Goal: Information Seeking & Learning: Learn about a topic

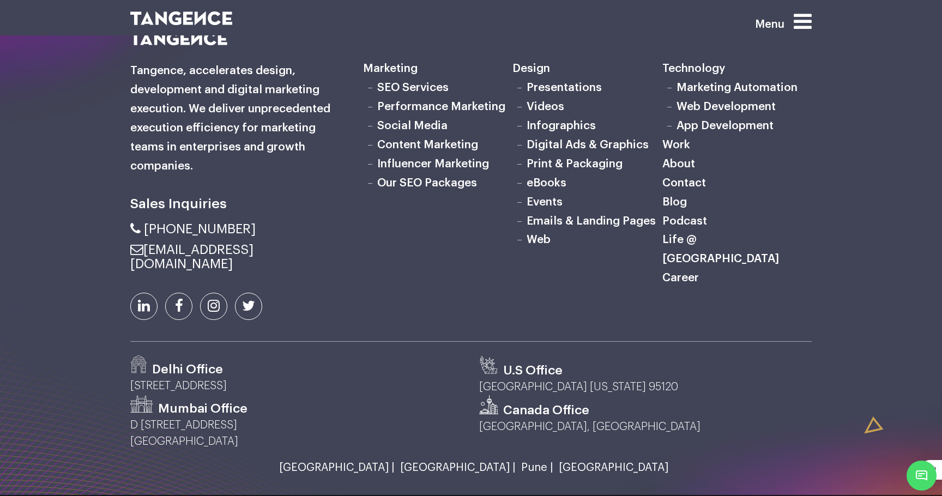
scroll to position [1370, 0]
click at [698, 241] on link "Life @ [GEOGRAPHIC_DATA]" at bounding box center [721, 248] width 117 height 31
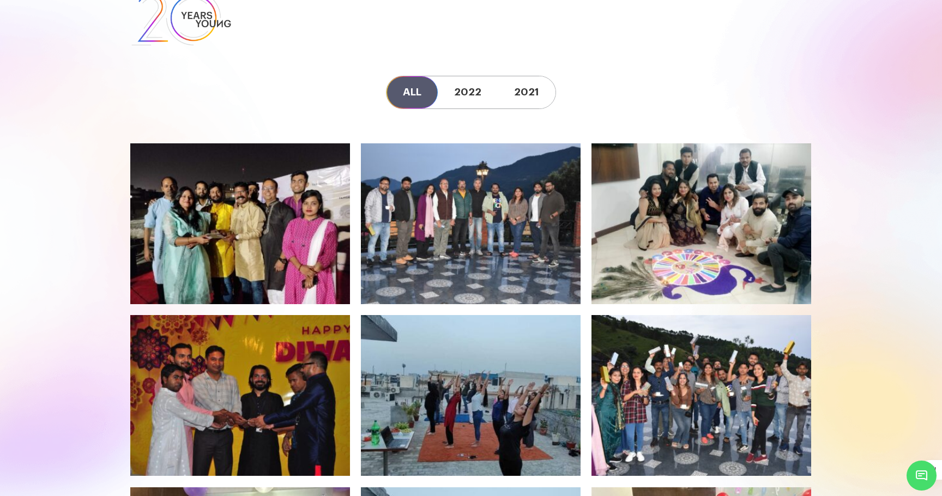
scroll to position [39, 0]
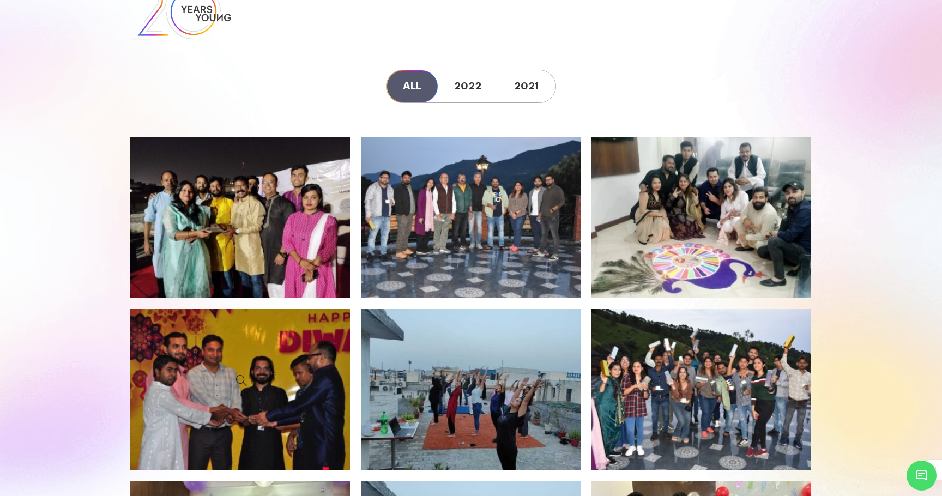
click at [247, 403] on icon at bounding box center [241, 380] width 203 height 127
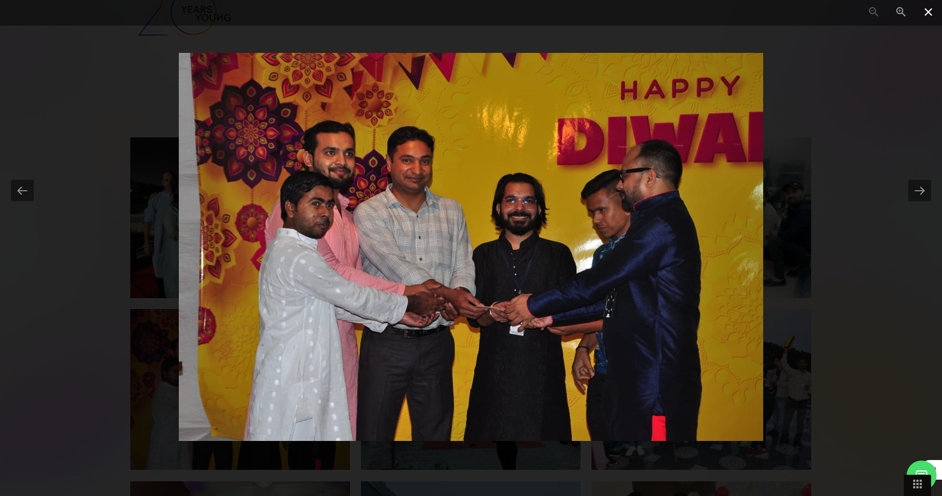
click at [930, 11] on span at bounding box center [928, 13] width 27 height 26
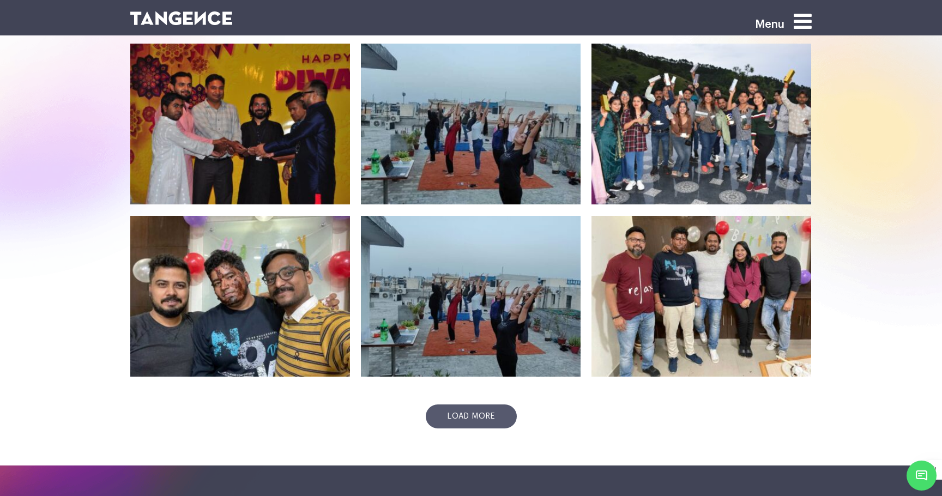
scroll to position [301, 0]
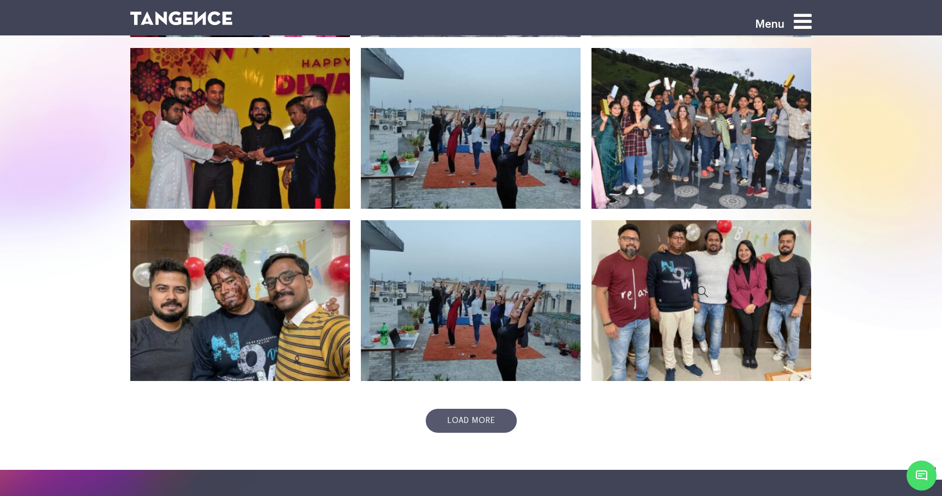
click at [658, 313] on icon at bounding box center [702, 291] width 203 height 127
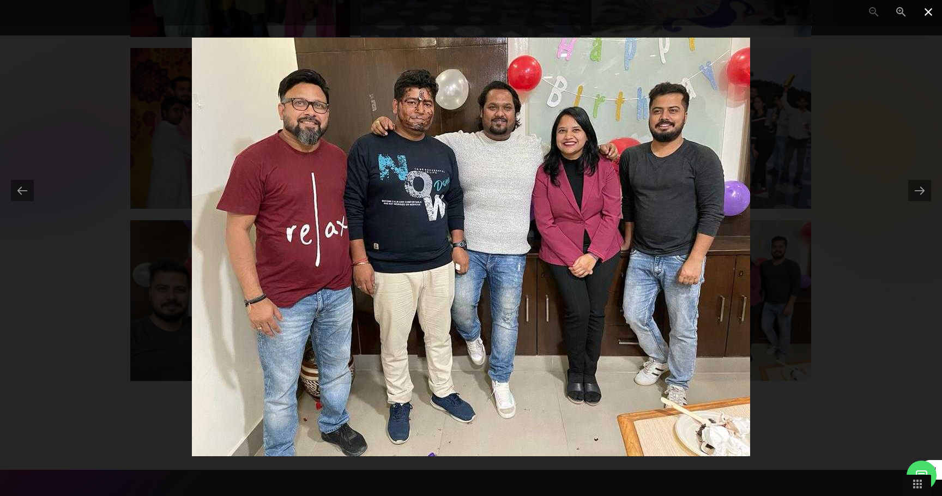
click at [924, 11] on span at bounding box center [928, 13] width 27 height 26
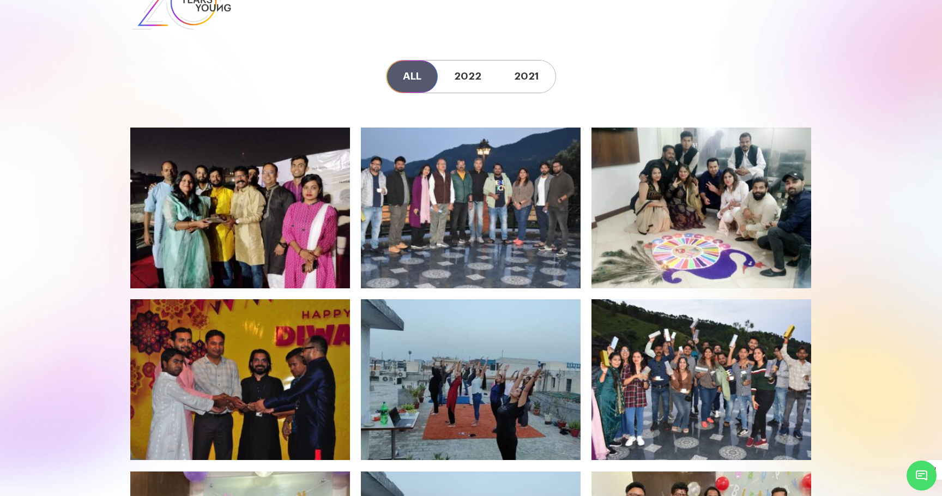
scroll to position [48, 0]
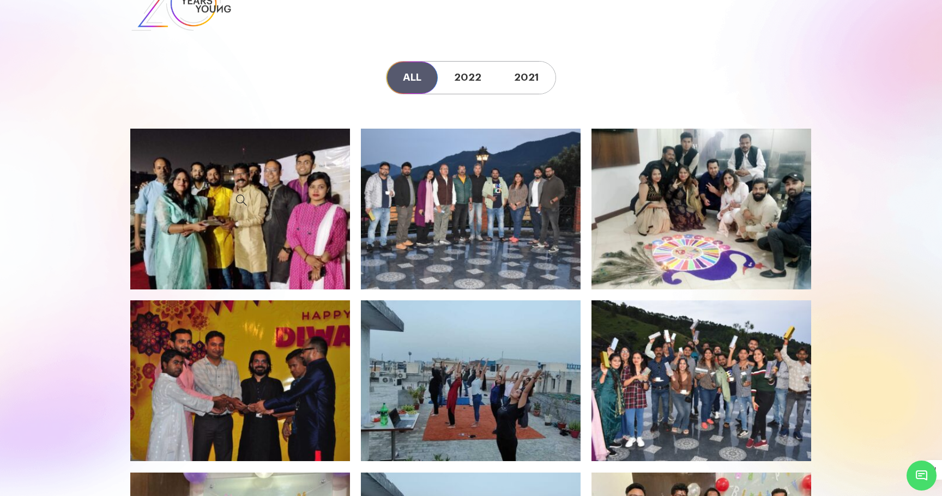
click at [240, 224] on icon at bounding box center [241, 199] width 203 height 127
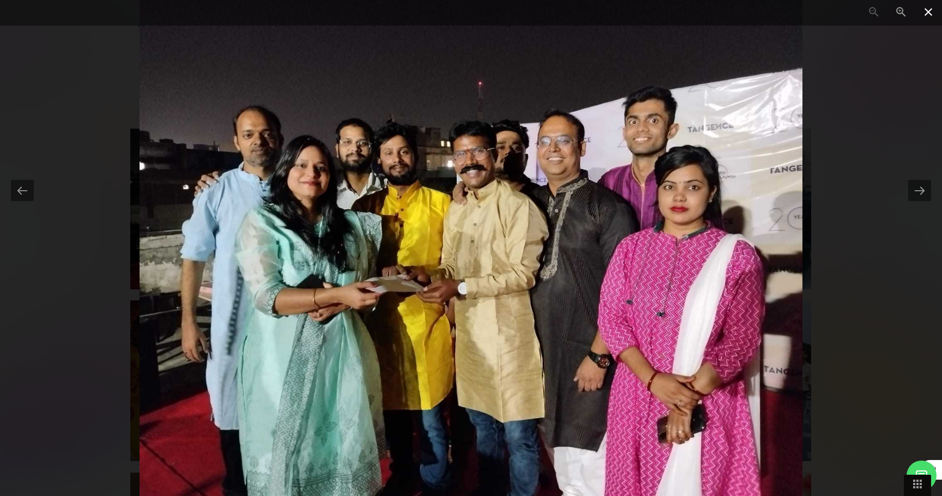
click at [928, 10] on span at bounding box center [928, 13] width 27 height 26
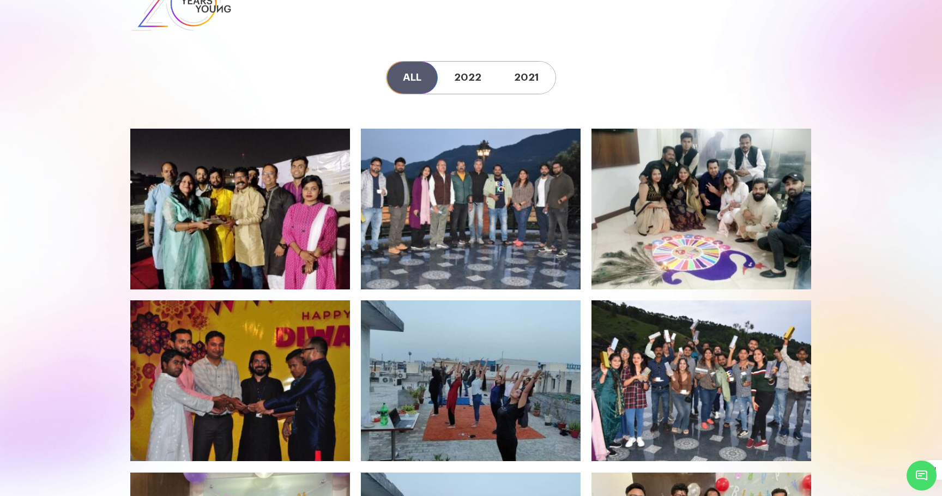
click at [472, 207] on icon at bounding box center [471, 199] width 203 height 127
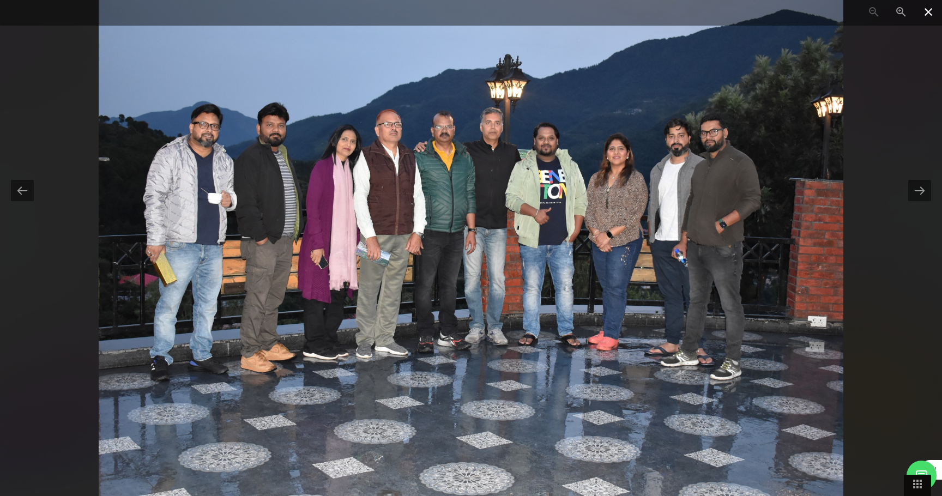
click at [927, 9] on span at bounding box center [928, 13] width 27 height 26
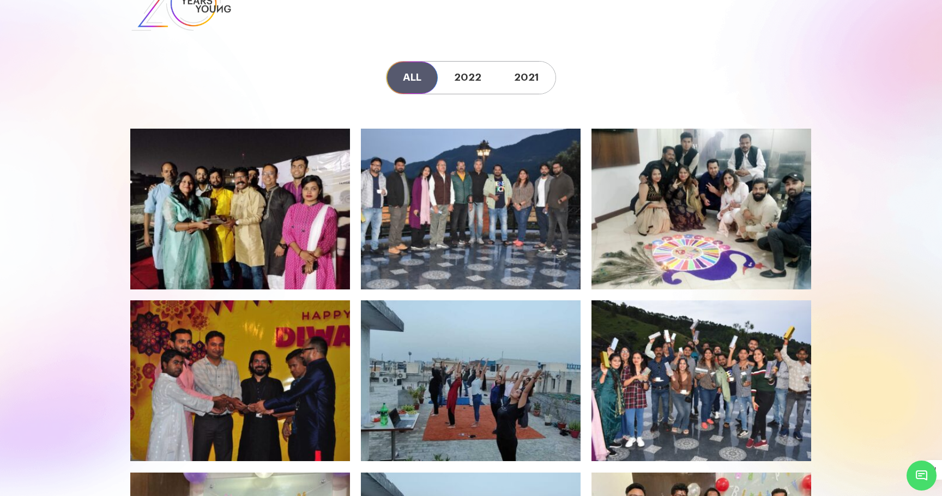
click at [493, 235] on icon at bounding box center [471, 199] width 203 height 127
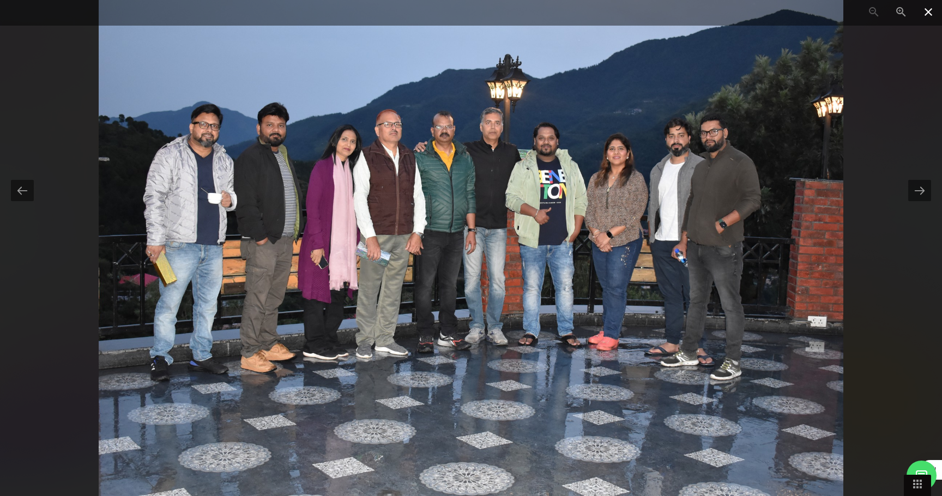
click at [929, 13] on span at bounding box center [928, 13] width 27 height 26
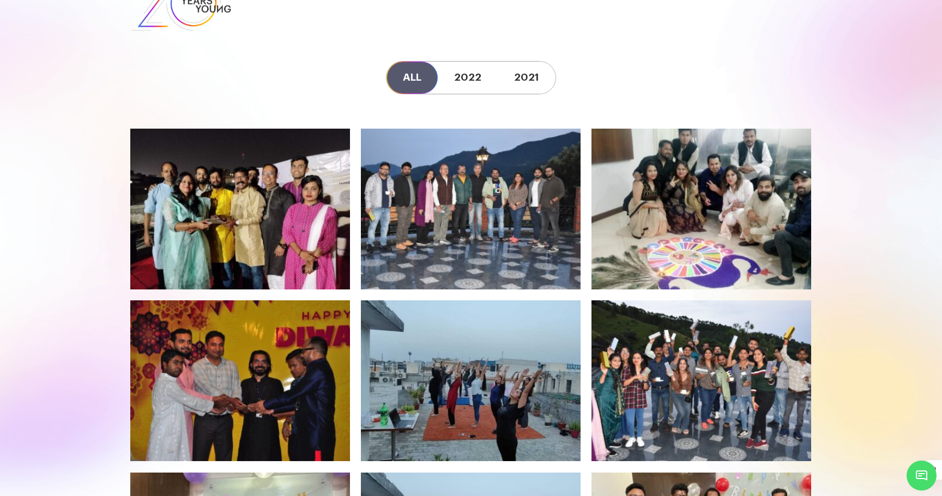
click at [702, 221] on icon at bounding box center [702, 199] width 203 height 127
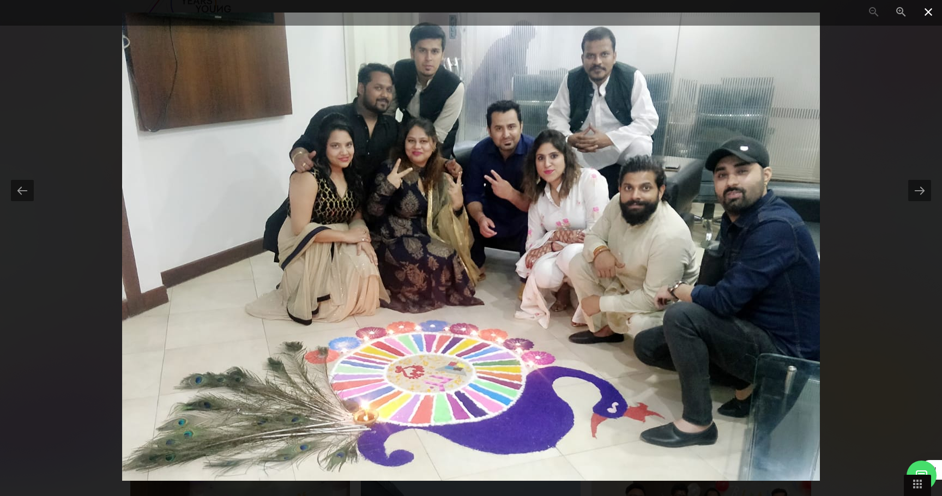
click at [928, 9] on span at bounding box center [928, 13] width 27 height 26
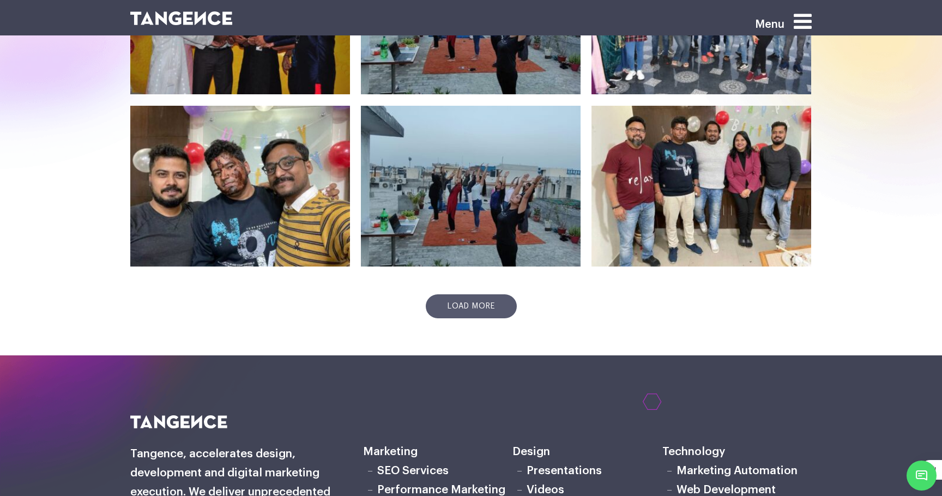
scroll to position [448, 0]
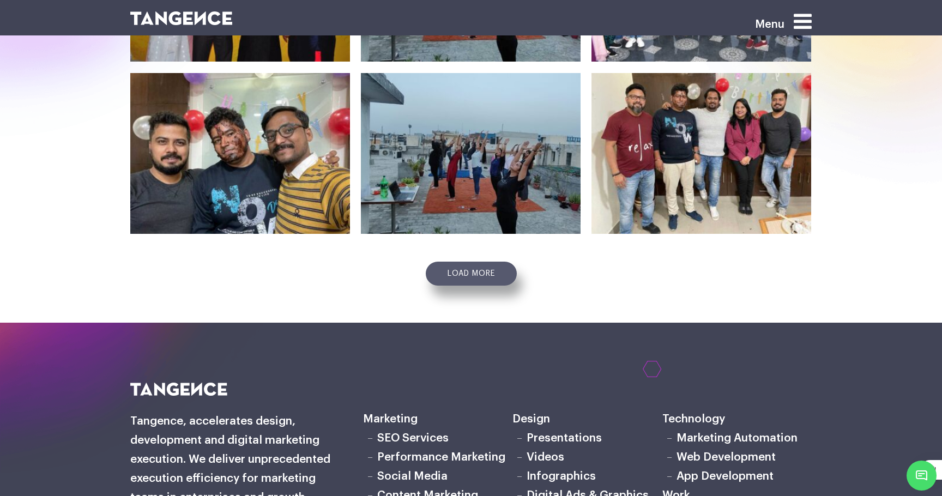
click at [477, 277] on link "Load more" at bounding box center [471, 274] width 91 height 24
click at [471, 277] on link "Load more" at bounding box center [471, 274] width 91 height 24
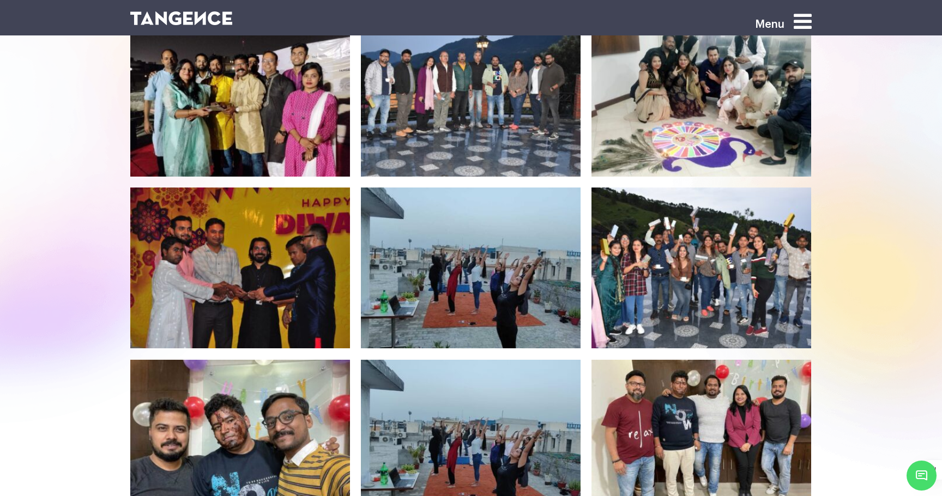
scroll to position [160, 0]
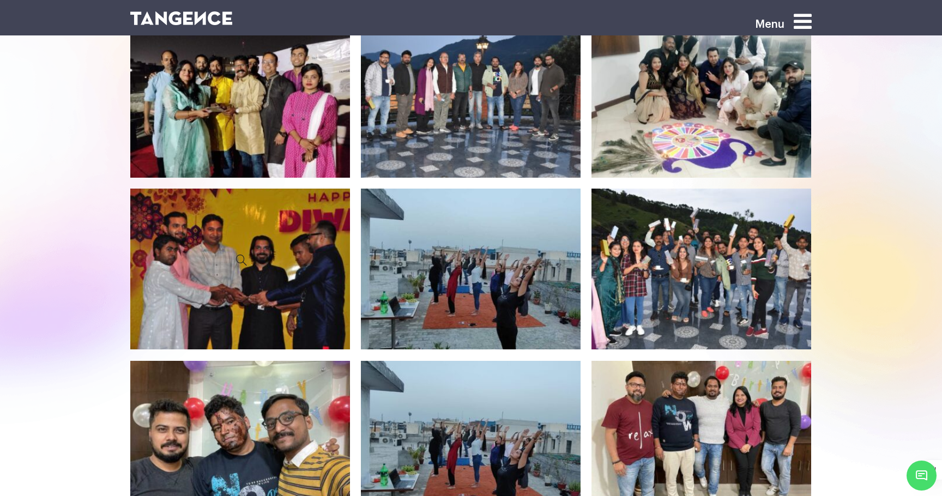
click at [179, 280] on icon at bounding box center [241, 259] width 203 height 127
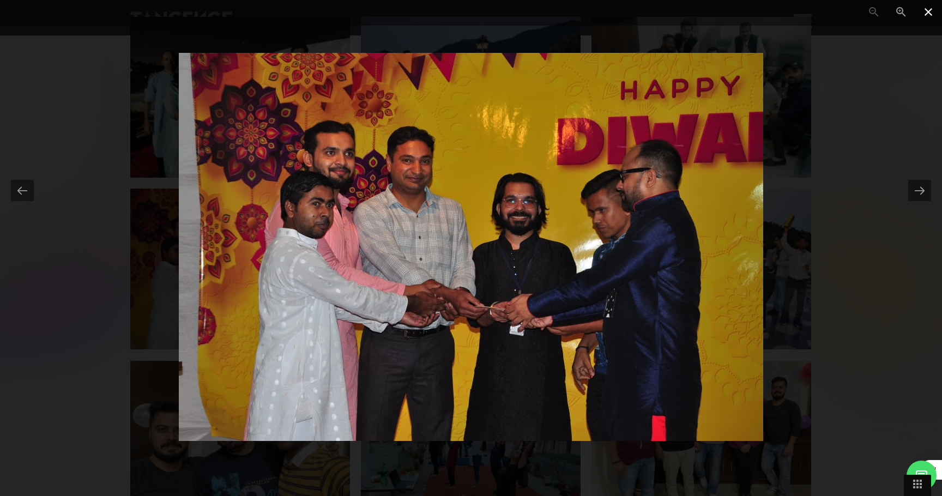
click at [928, 14] on span at bounding box center [928, 13] width 27 height 26
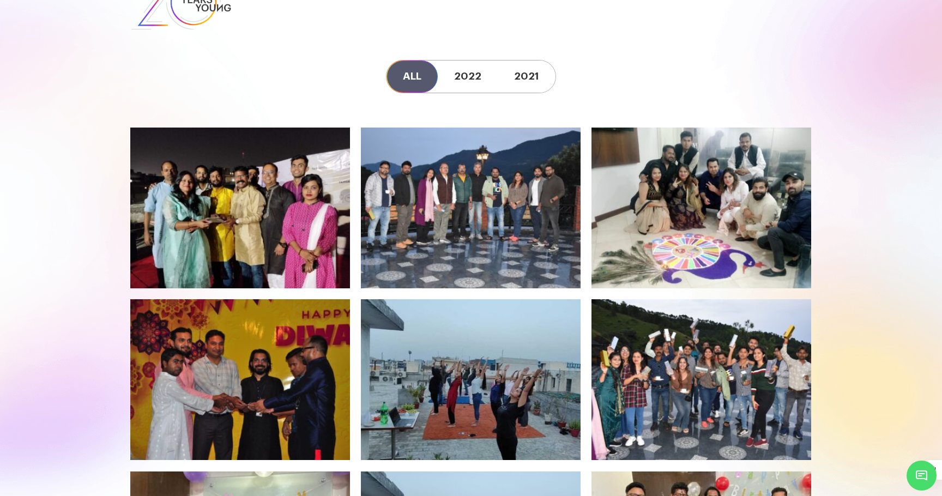
scroll to position [45, 0]
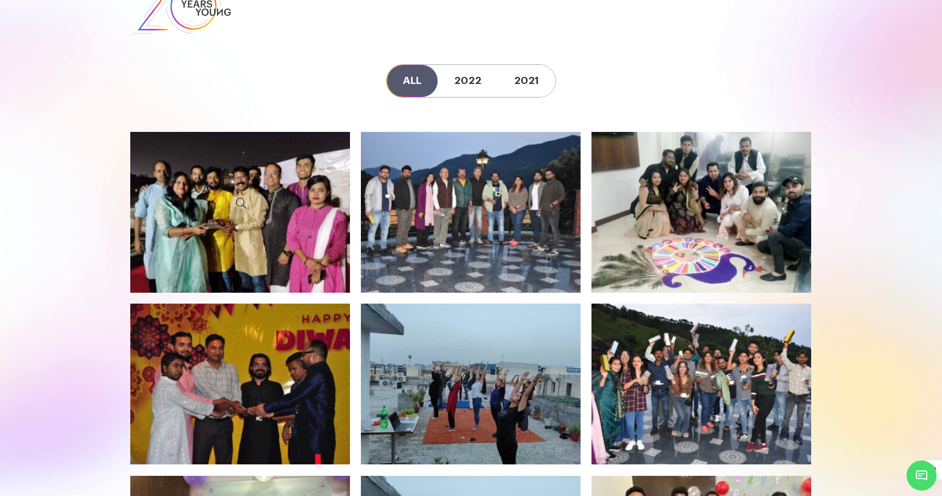
click at [281, 235] on icon at bounding box center [241, 203] width 203 height 127
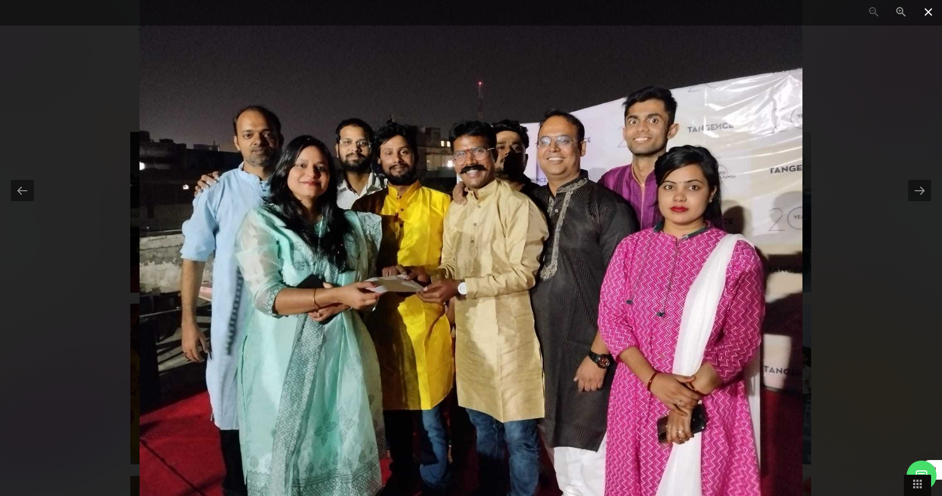
click at [926, 10] on span at bounding box center [928, 13] width 27 height 26
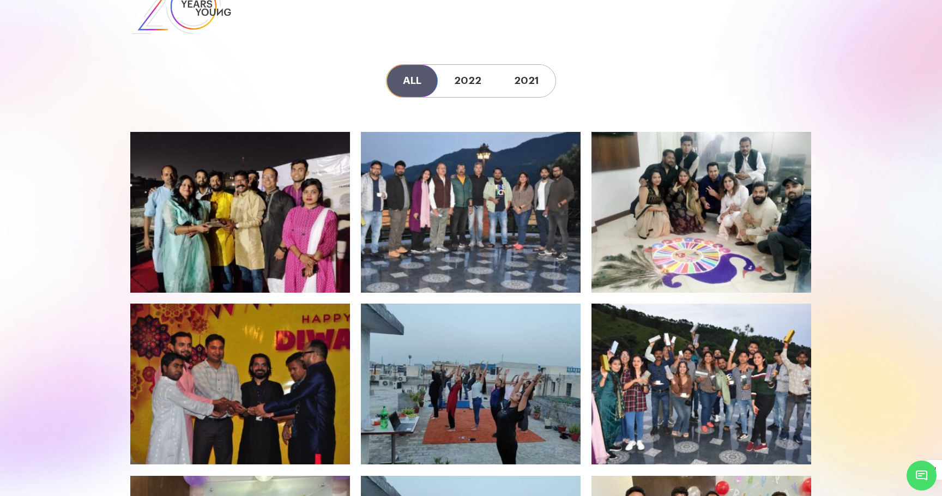
click at [410, 225] on icon at bounding box center [471, 203] width 203 height 127
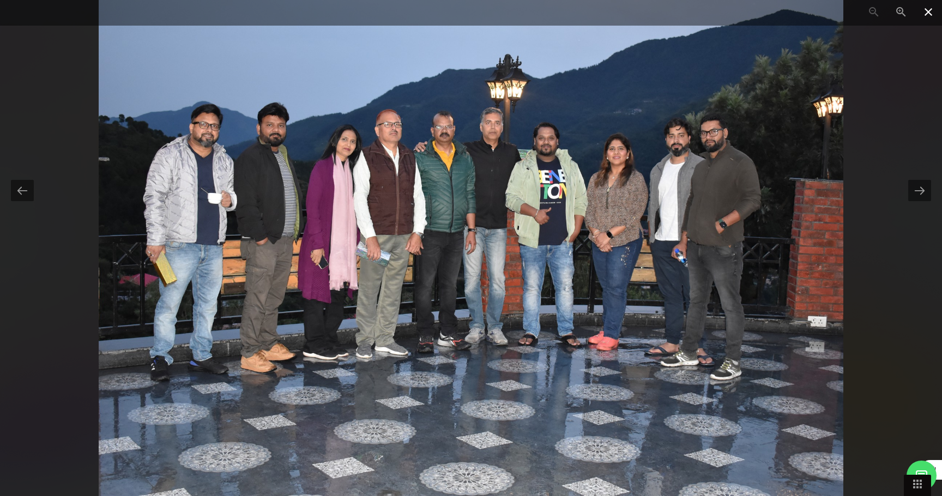
click at [929, 12] on span at bounding box center [928, 13] width 27 height 26
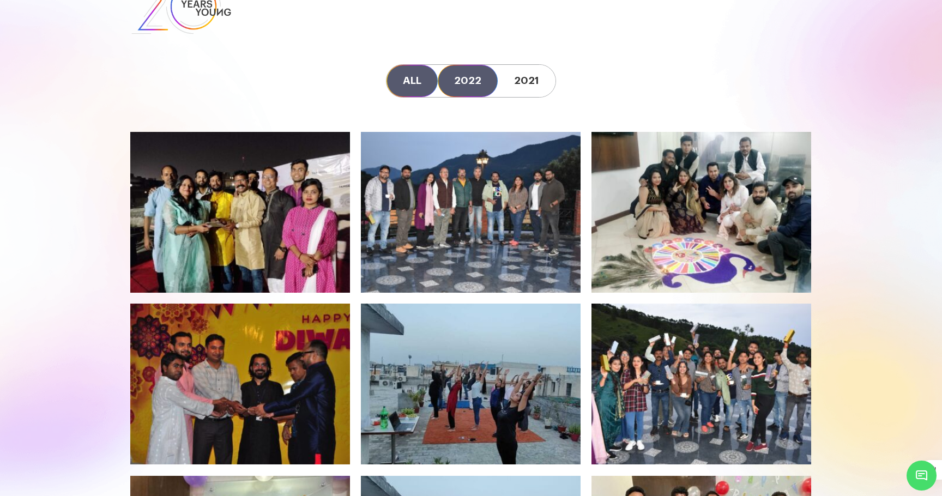
click at [473, 80] on link "2022" at bounding box center [468, 81] width 60 height 32
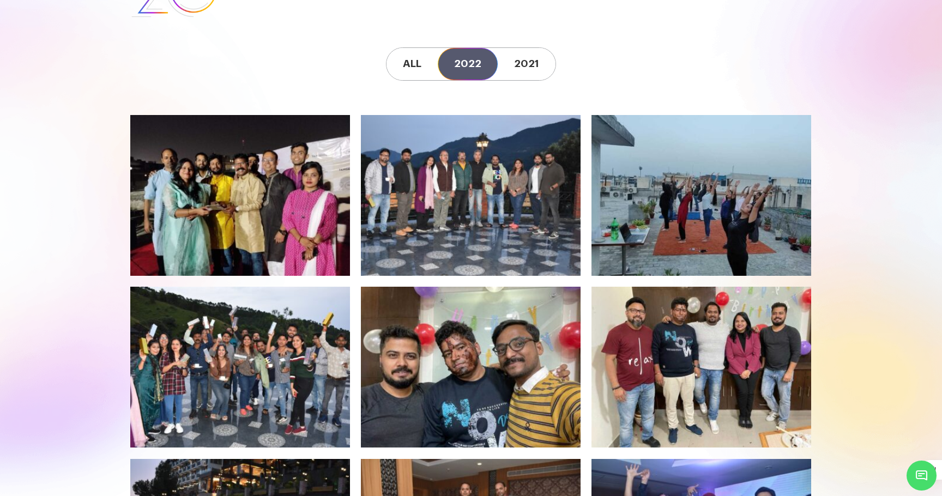
scroll to position [0, 0]
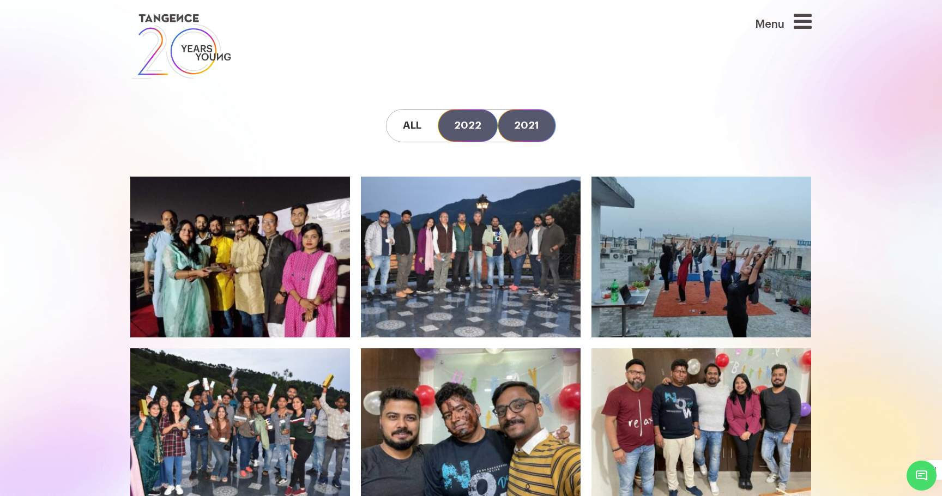
click at [513, 125] on link "2021" at bounding box center [527, 126] width 58 height 32
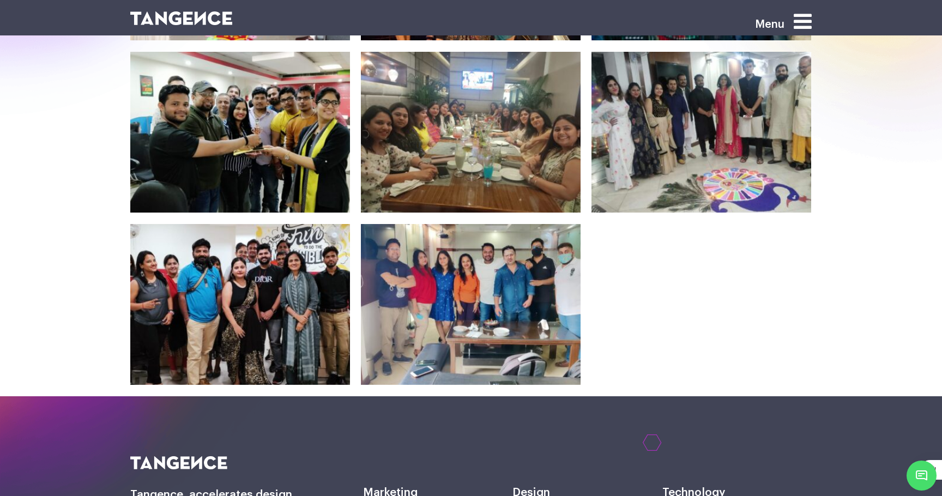
scroll to position [453, 0]
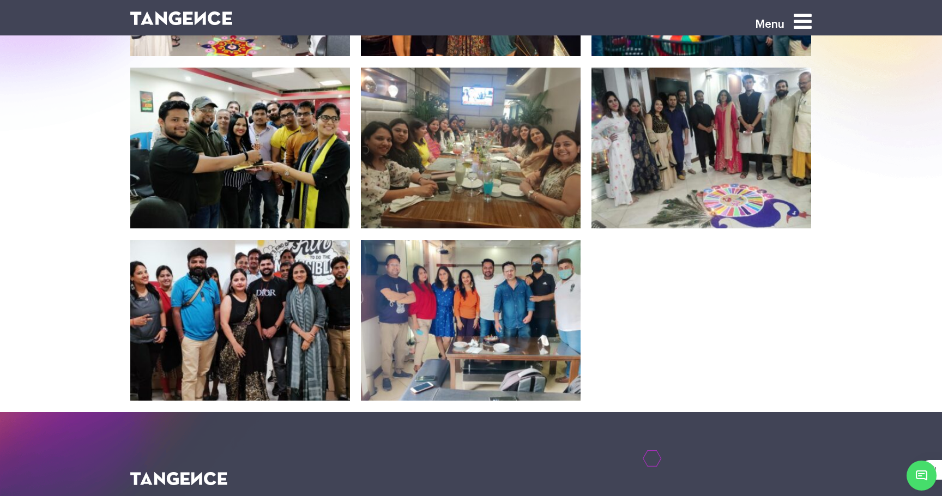
click at [297, 287] on icon at bounding box center [241, 311] width 203 height 127
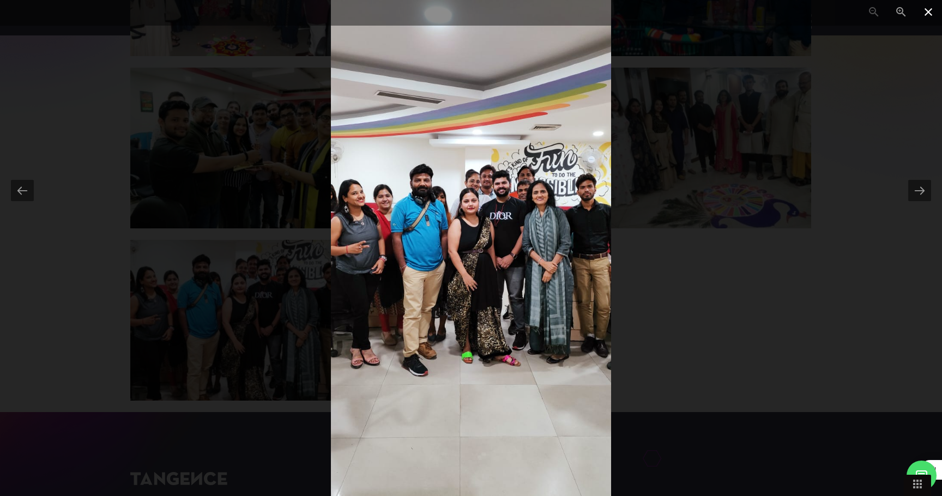
click at [928, 11] on span at bounding box center [928, 13] width 27 height 26
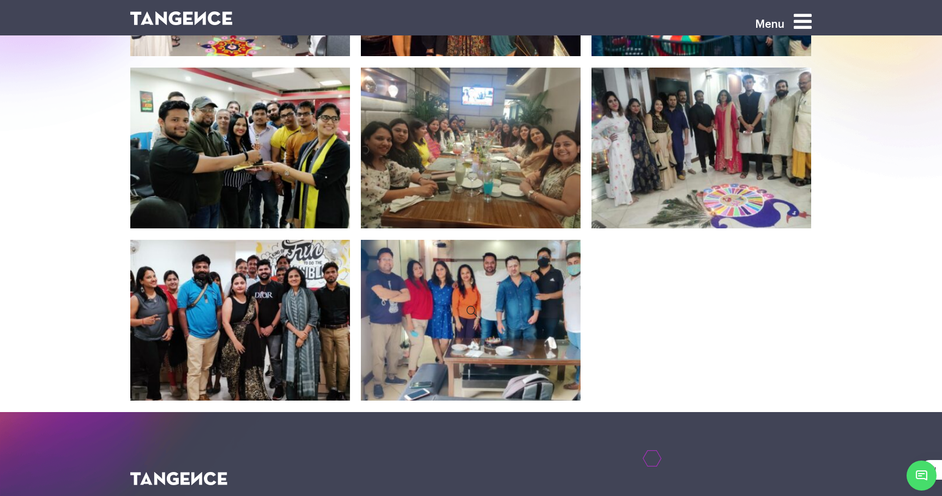
click at [523, 342] on icon at bounding box center [471, 311] width 203 height 127
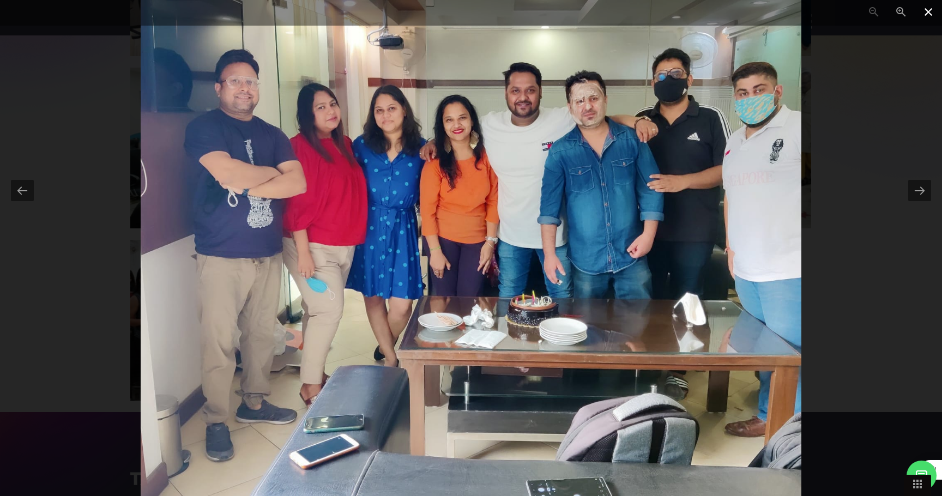
click at [930, 11] on span at bounding box center [928, 13] width 27 height 26
